Goal: Task Accomplishment & Management: Manage account settings

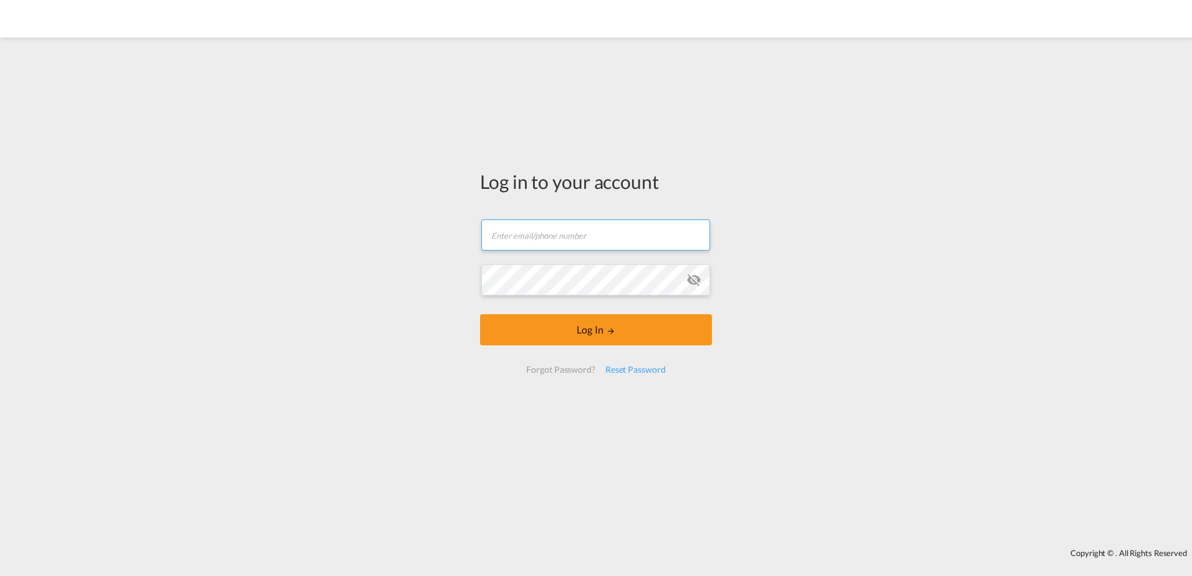
click at [560, 232] on input "text" at bounding box center [595, 234] width 229 height 31
paste input "[EMAIL_ADDRESS][DOMAIN_NAME]"
type input "rca@ntgairocean.com"
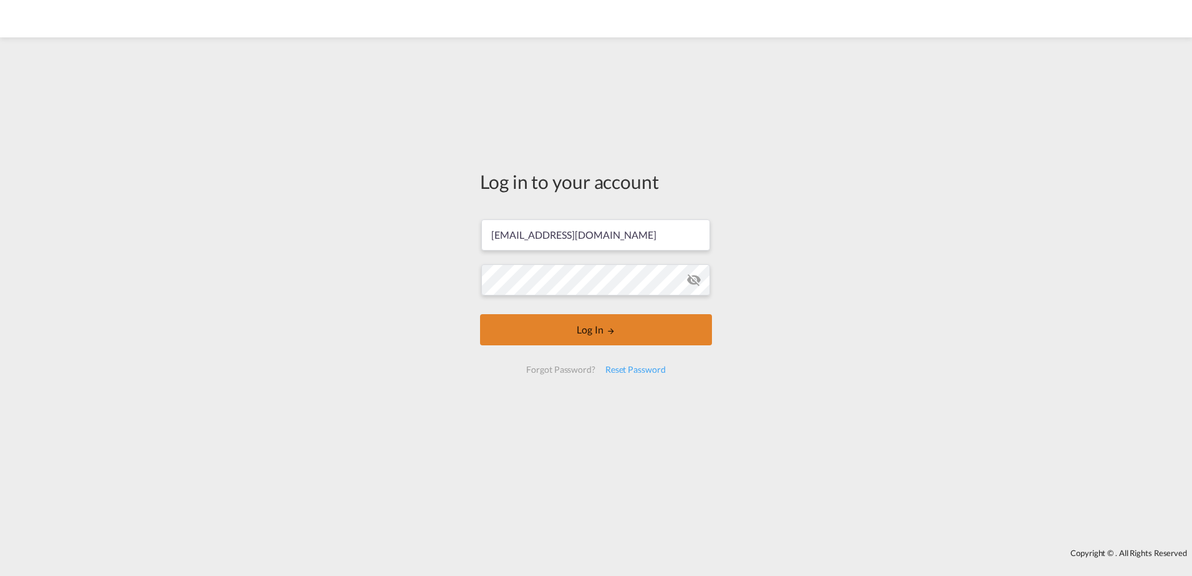
click at [588, 323] on button "Log In" at bounding box center [596, 329] width 232 height 31
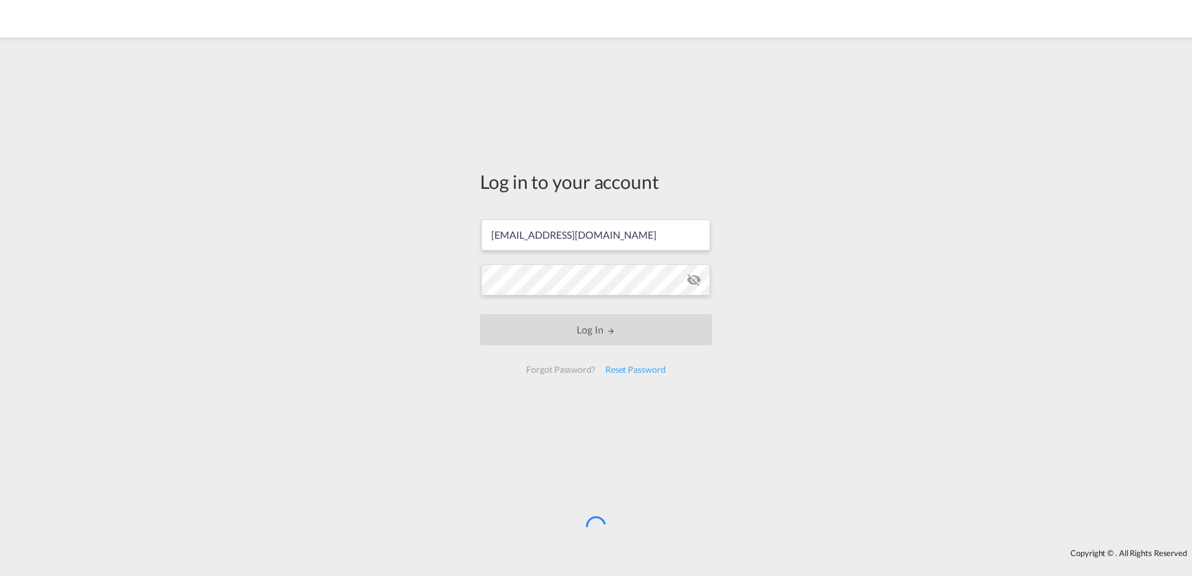
drag, startPoint x: 858, startPoint y: 436, endPoint x: 826, endPoint y: 428, distance: 32.8
click at [737, 436] on div "Log in to your account rca@ntgairocean.com Log In Forgot Password? Reset Passwo…" at bounding box center [596, 293] width 1192 height 499
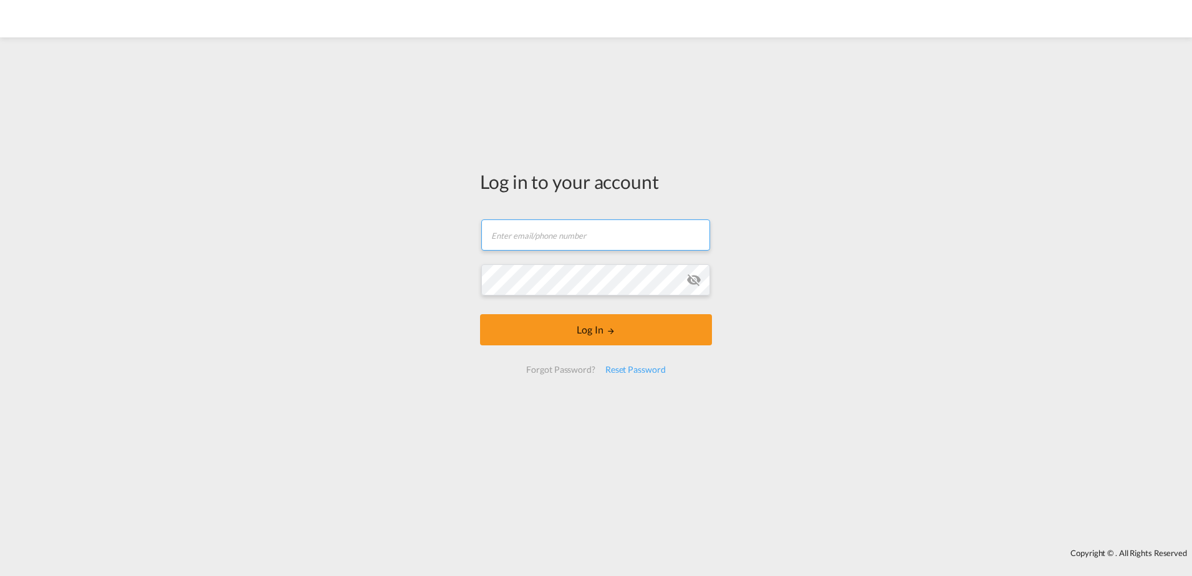
click at [543, 233] on input "text" at bounding box center [595, 234] width 229 height 31
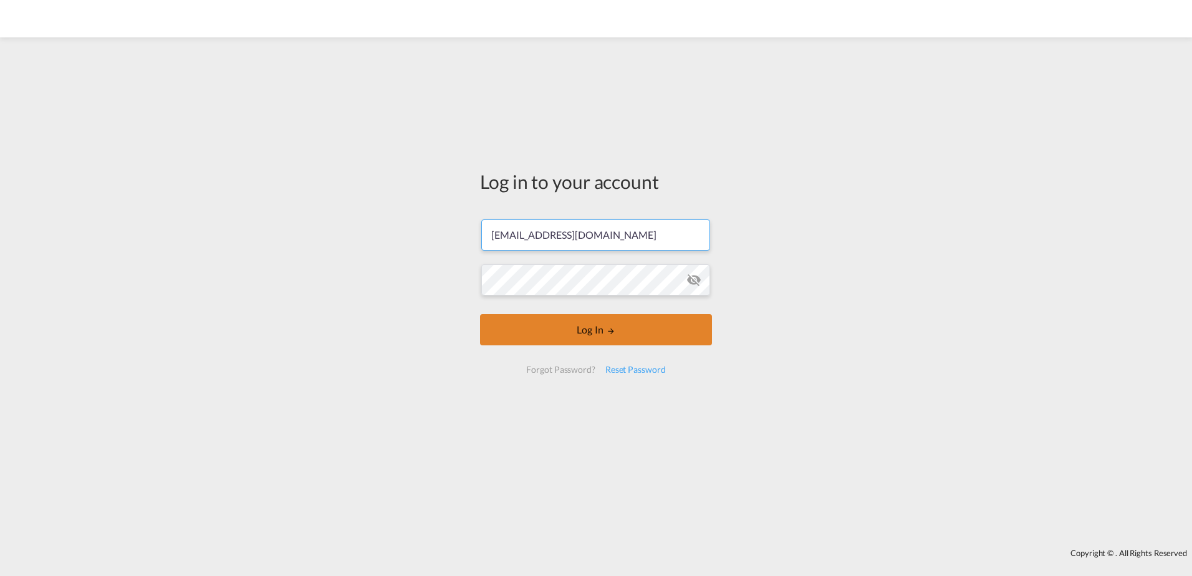
type input "[EMAIL_ADDRESS][DOMAIN_NAME]"
click at [603, 340] on button "Log In" at bounding box center [596, 329] width 232 height 31
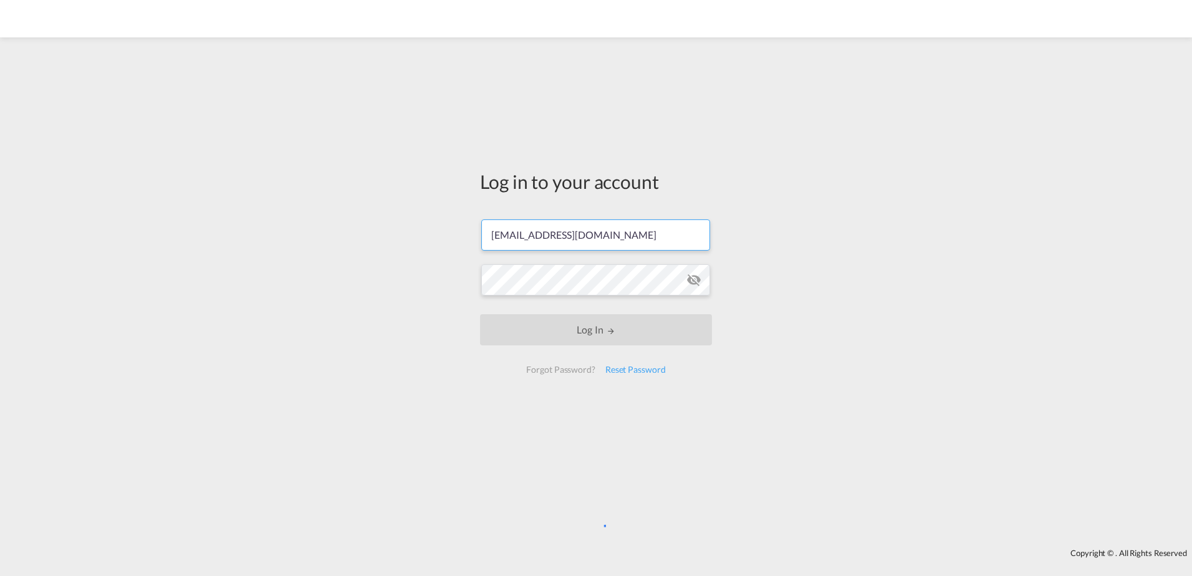
click at [626, 241] on input "[EMAIL_ADDRESS][DOMAIN_NAME]" at bounding box center [595, 234] width 229 height 31
drag, startPoint x: 627, startPoint y: 241, endPoint x: 483, endPoint y: 241, distance: 144.0
click at [483, 241] on input "[EMAIL_ADDRESS][DOMAIN_NAME]" at bounding box center [595, 234] width 229 height 31
